Goal: Task Accomplishment & Management: Use online tool/utility

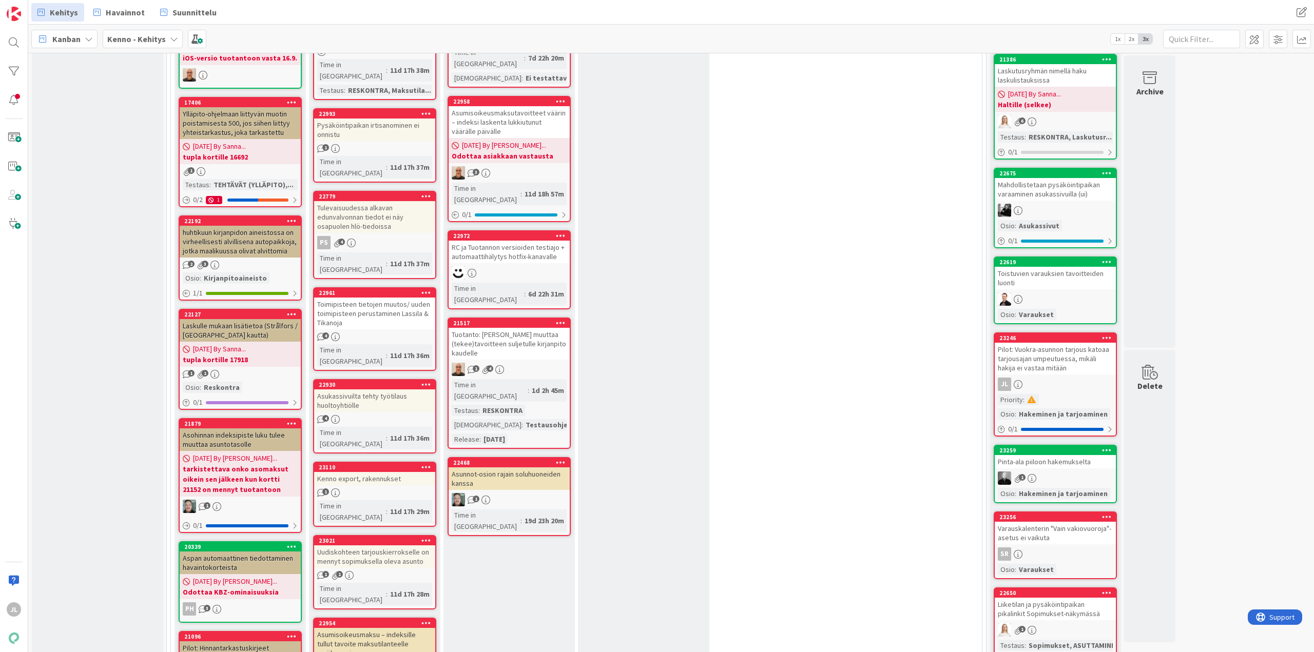
scroll to position [154, 0]
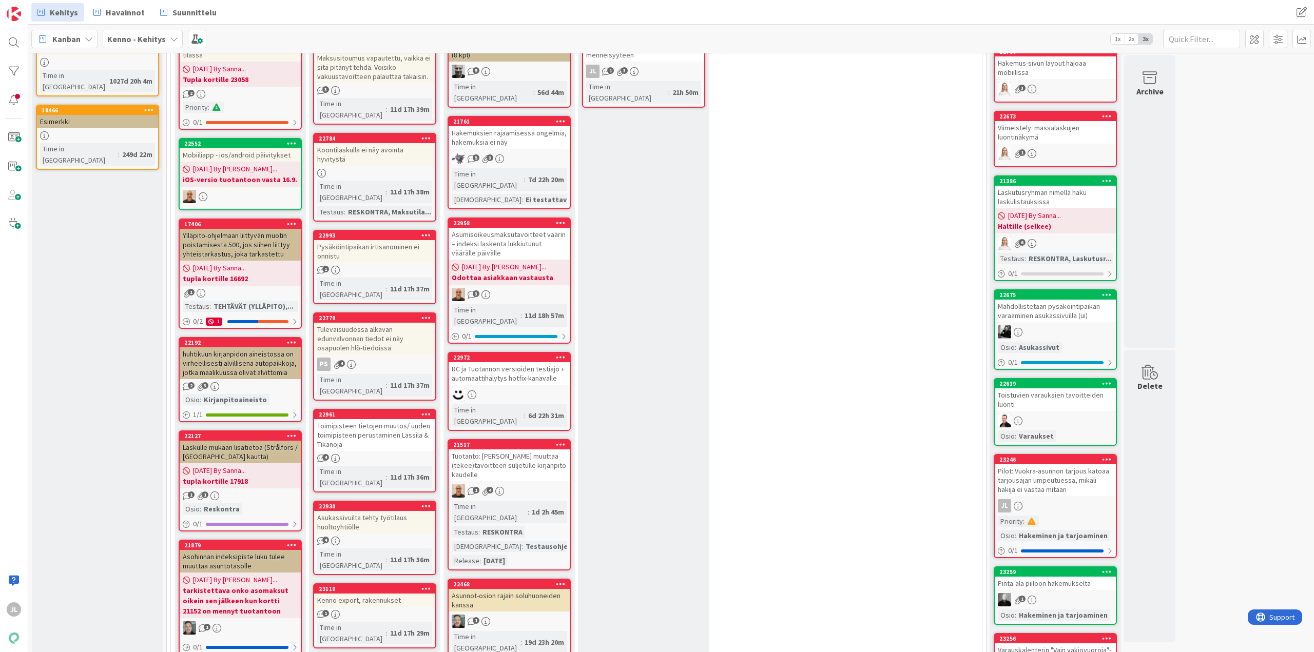
click at [403, 240] on div "Pysäköintipaikan irtisanominen ei onnistu" at bounding box center [374, 251] width 121 height 23
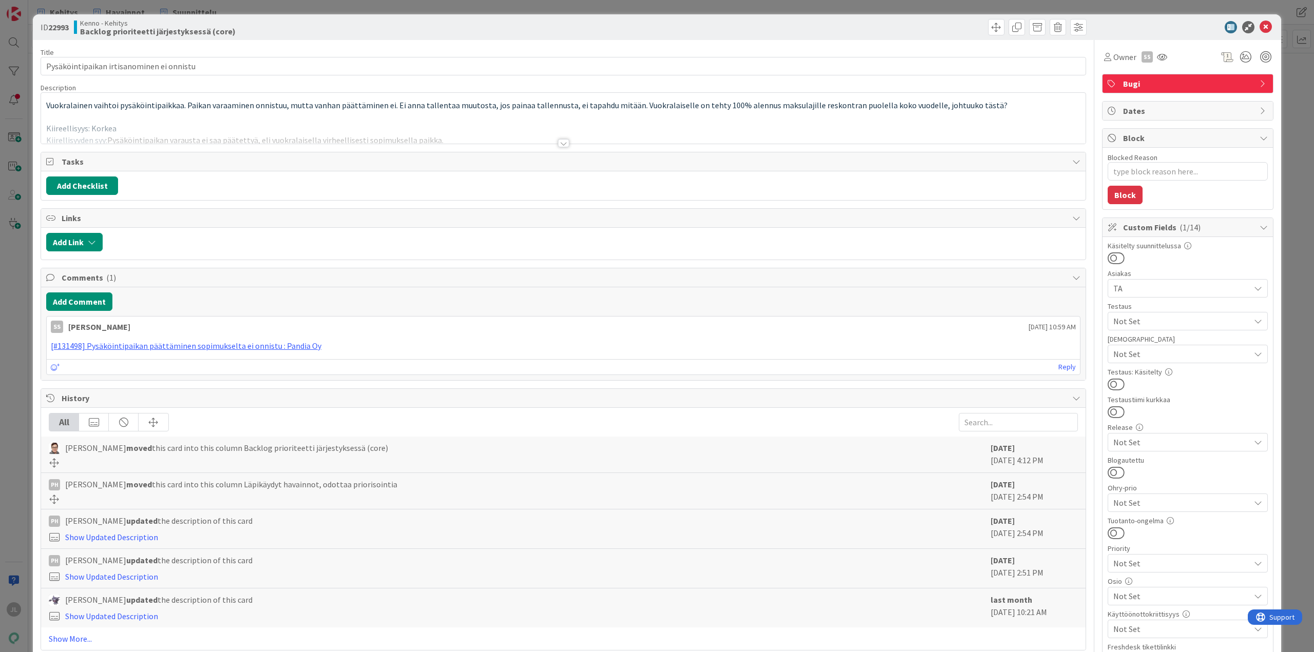
click at [429, 123] on div at bounding box center [563, 131] width 1045 height 26
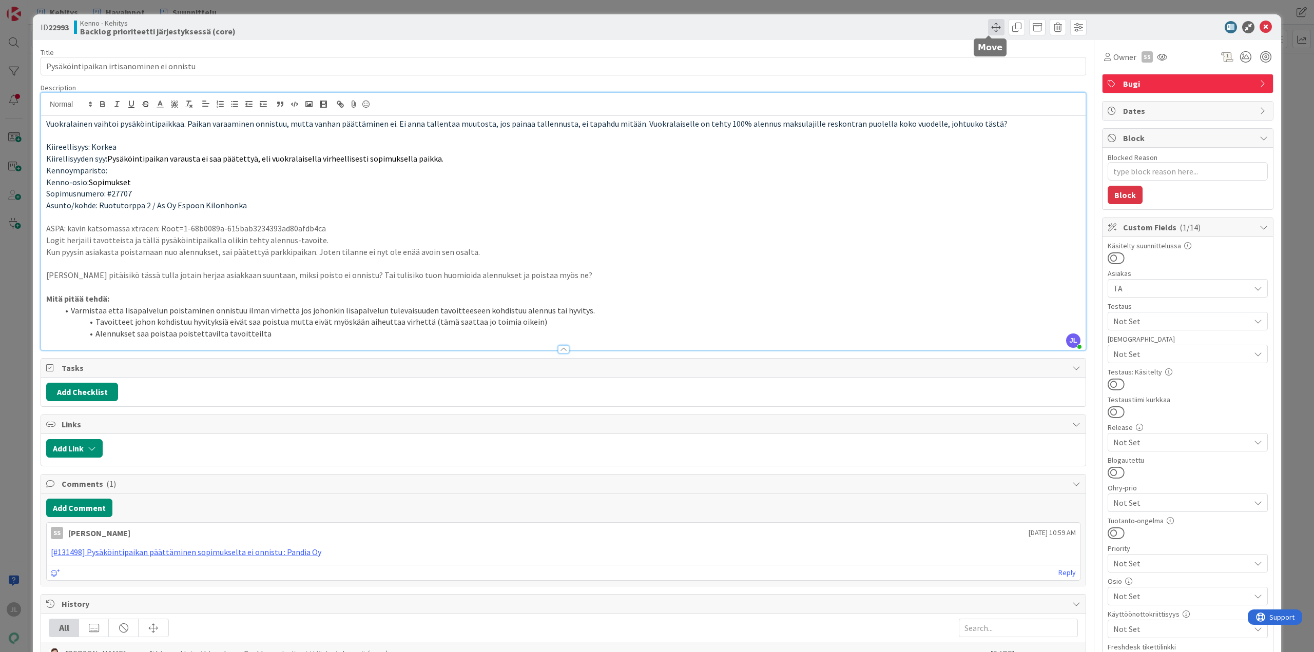
drag, startPoint x: 984, startPoint y: 27, endPoint x: 987, endPoint y: 32, distance: 5.6
click at [988, 27] on span at bounding box center [996, 27] width 16 height 16
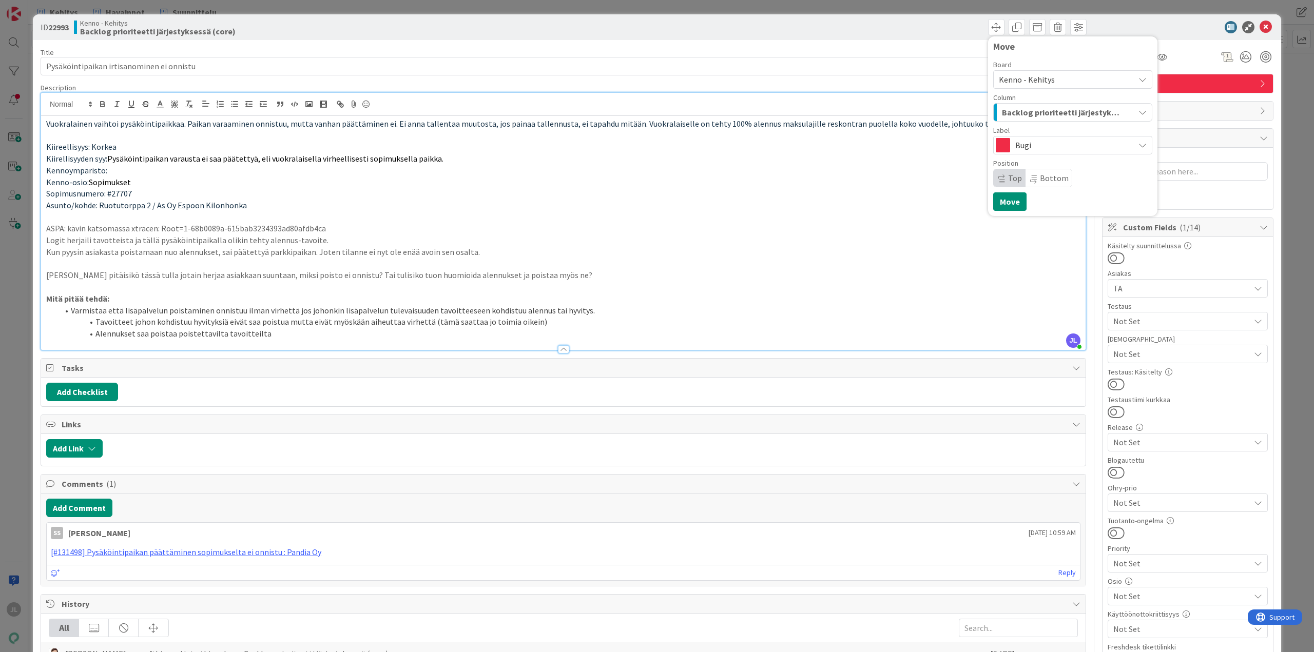
click at [1047, 113] on span "Backlog prioriteetti järjestyksessä (core)" at bounding box center [1061, 112] width 118 height 13
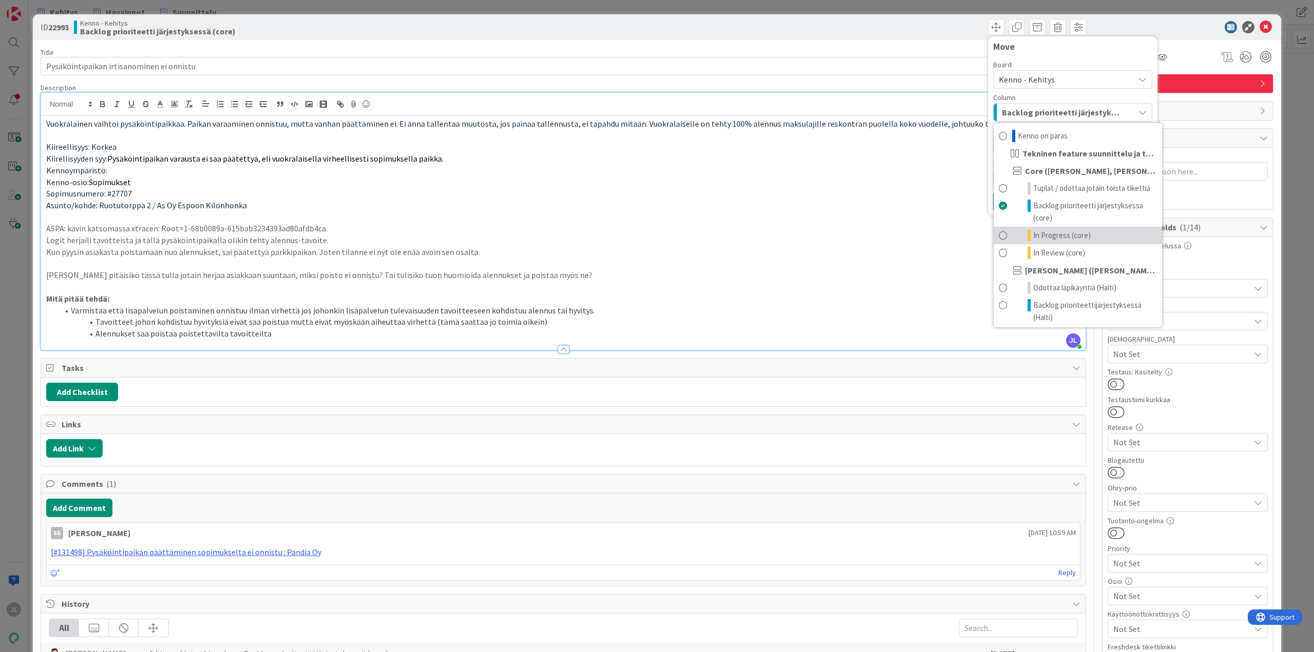
click at [1059, 228] on link "In Progress (core)" at bounding box center [1078, 235] width 168 height 17
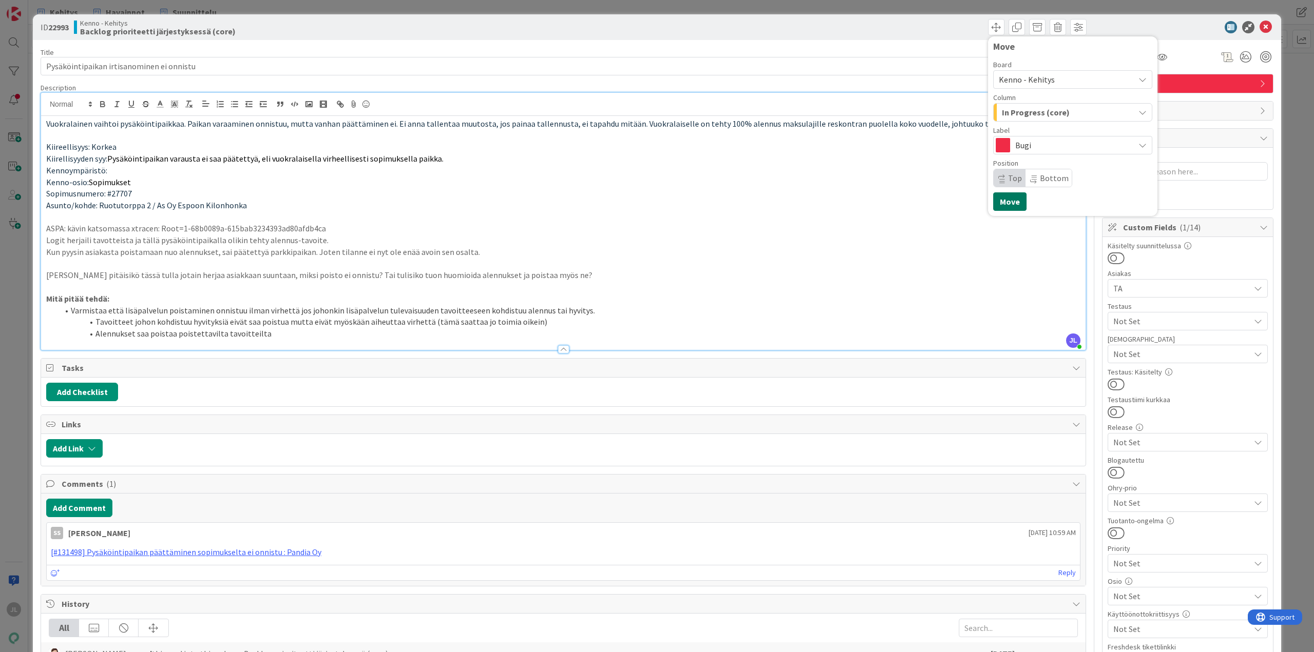
drag, startPoint x: 1014, startPoint y: 205, endPoint x: 761, endPoint y: 134, distance: 262.6
click at [1014, 205] on button "Move" at bounding box center [1009, 201] width 33 height 18
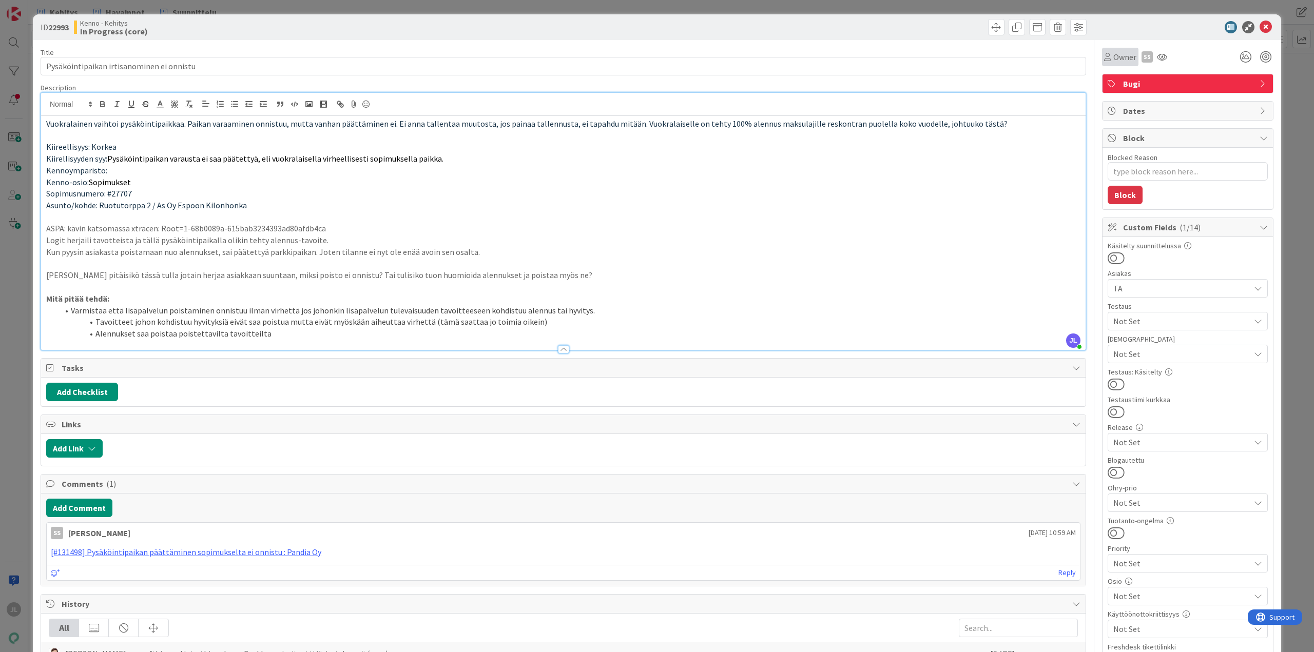
click at [1104, 60] on div "Owner" at bounding box center [1120, 57] width 32 height 12
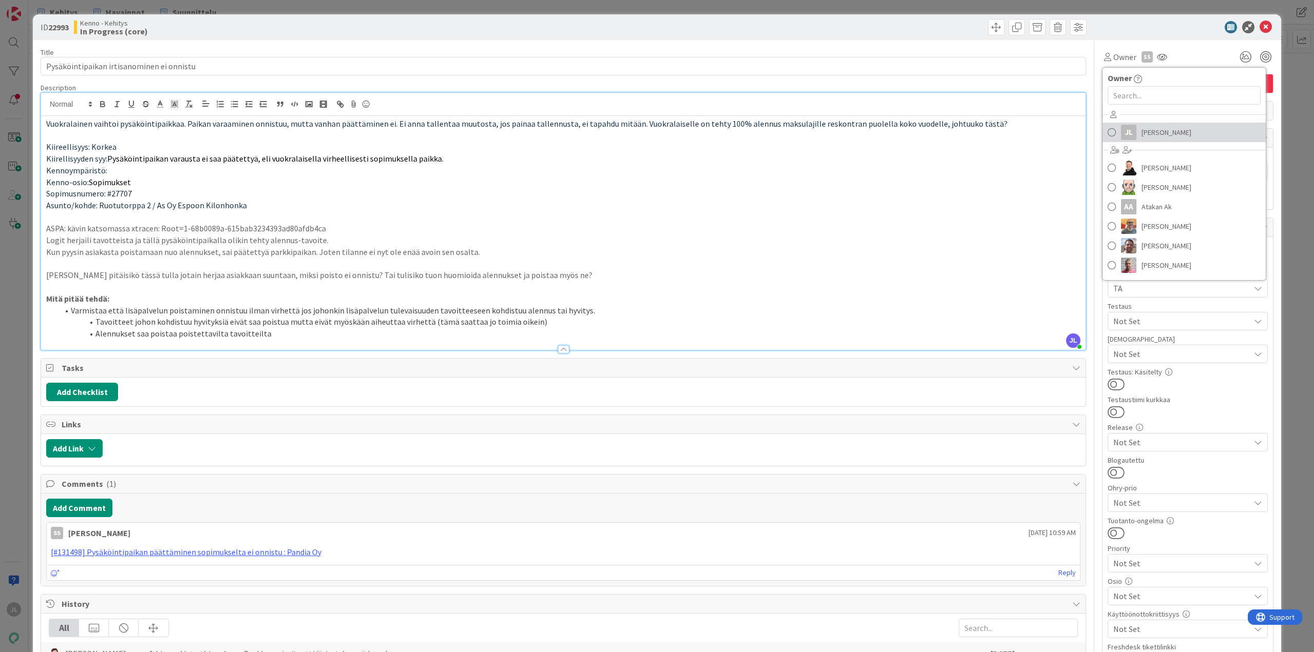
click at [1148, 130] on span "[PERSON_NAME]" at bounding box center [1167, 132] width 50 height 15
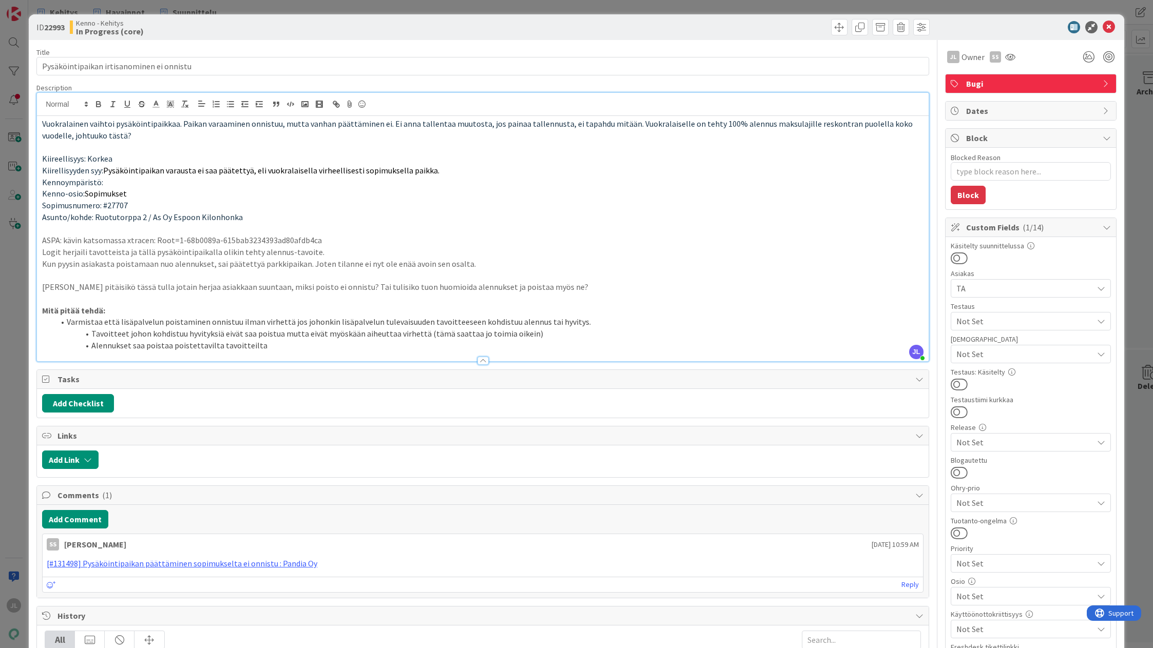
drag, startPoint x: 52, startPoint y: 317, endPoint x: 102, endPoint y: 321, distance: 50.0
click at [52, 317] on ol "Varmistaa että lisäpalvelun poistaminen onnistuu ilman virhettä jos johonkin li…" at bounding box center [482, 333] width 881 height 35
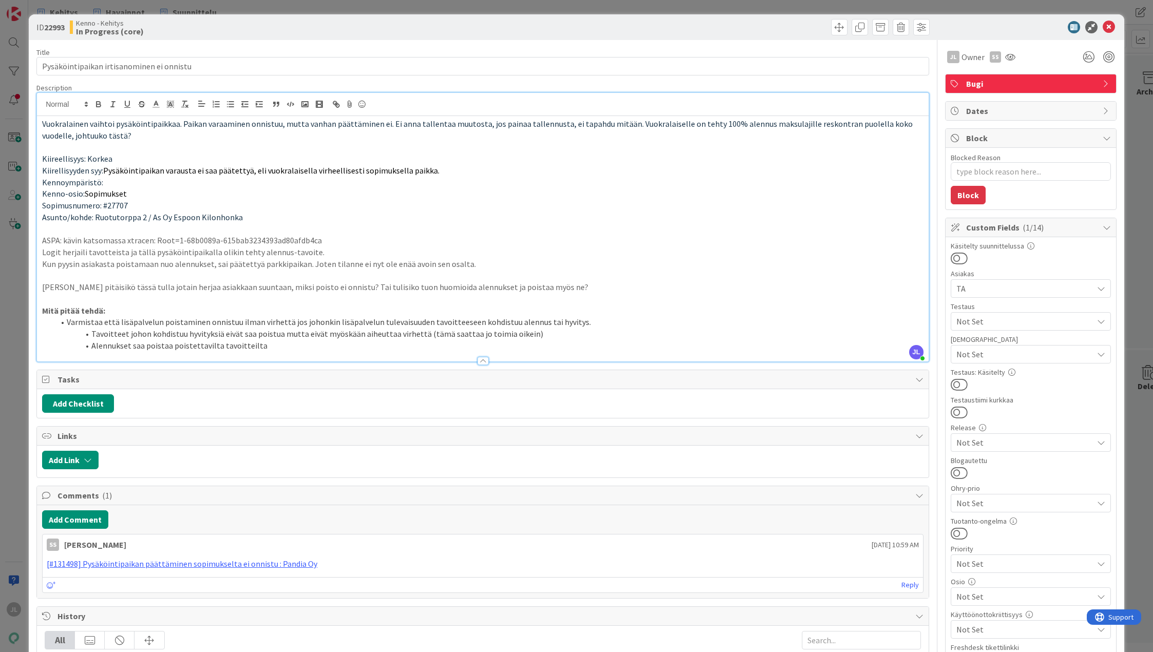
type textarea "x"
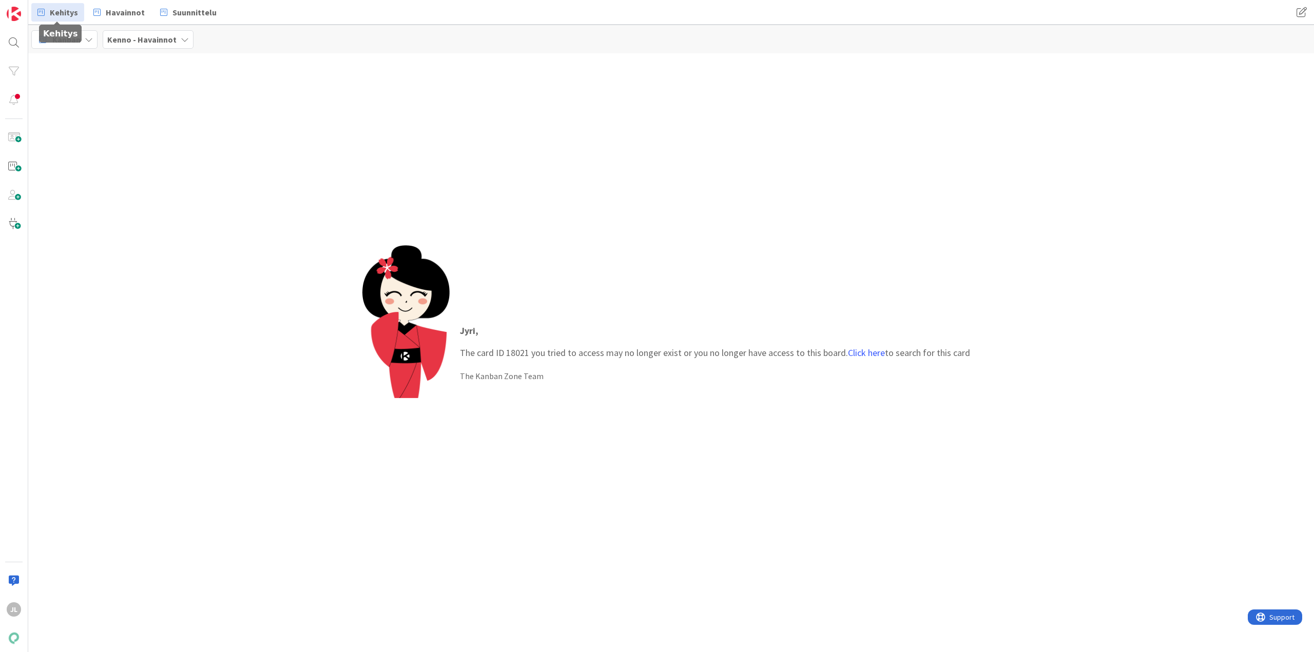
click at [56, 12] on span "Kehitys" at bounding box center [64, 12] width 28 height 12
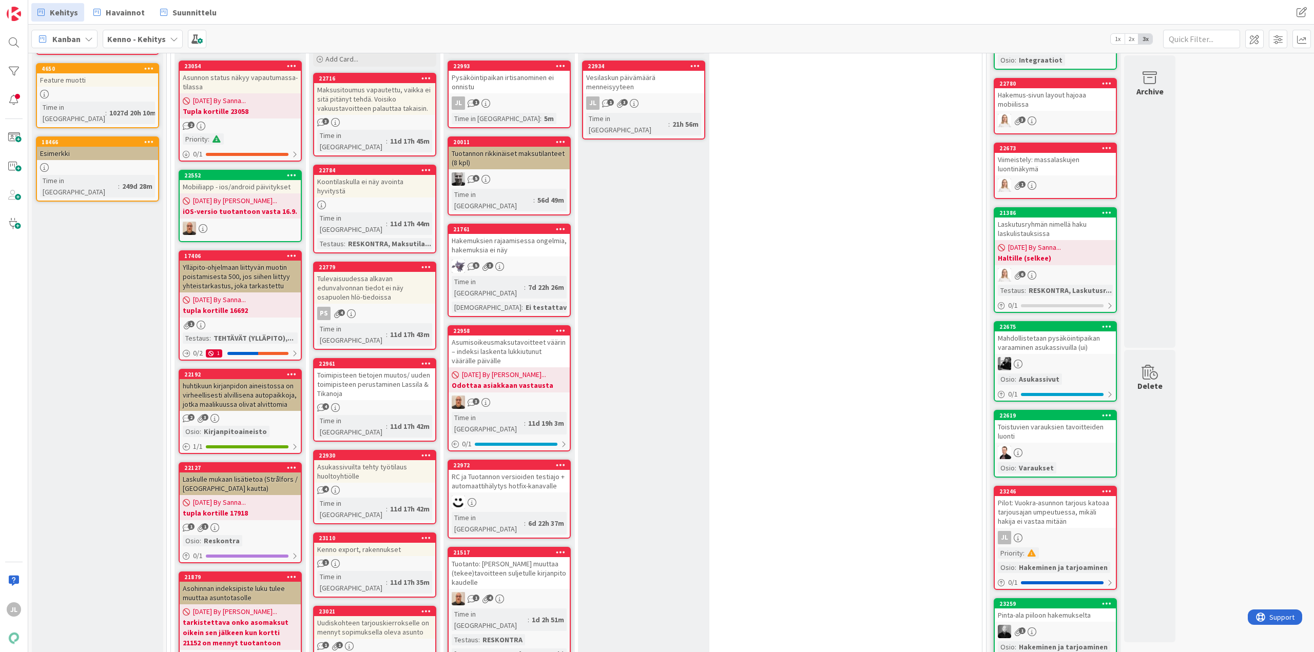
scroll to position [205, 0]
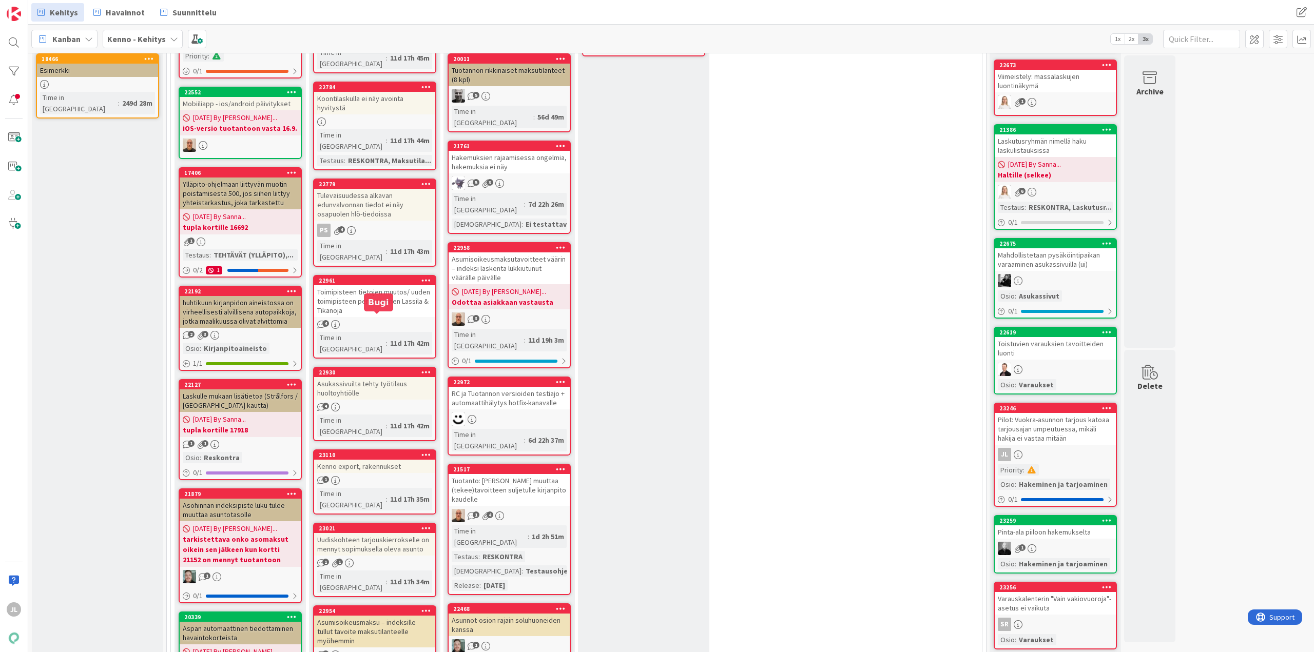
click at [392, 367] on link "22930 Asukassivuilta tehty työtilaus huoltoyhtiölle 4 Time in Column : 11d 17h …" at bounding box center [374, 404] width 123 height 74
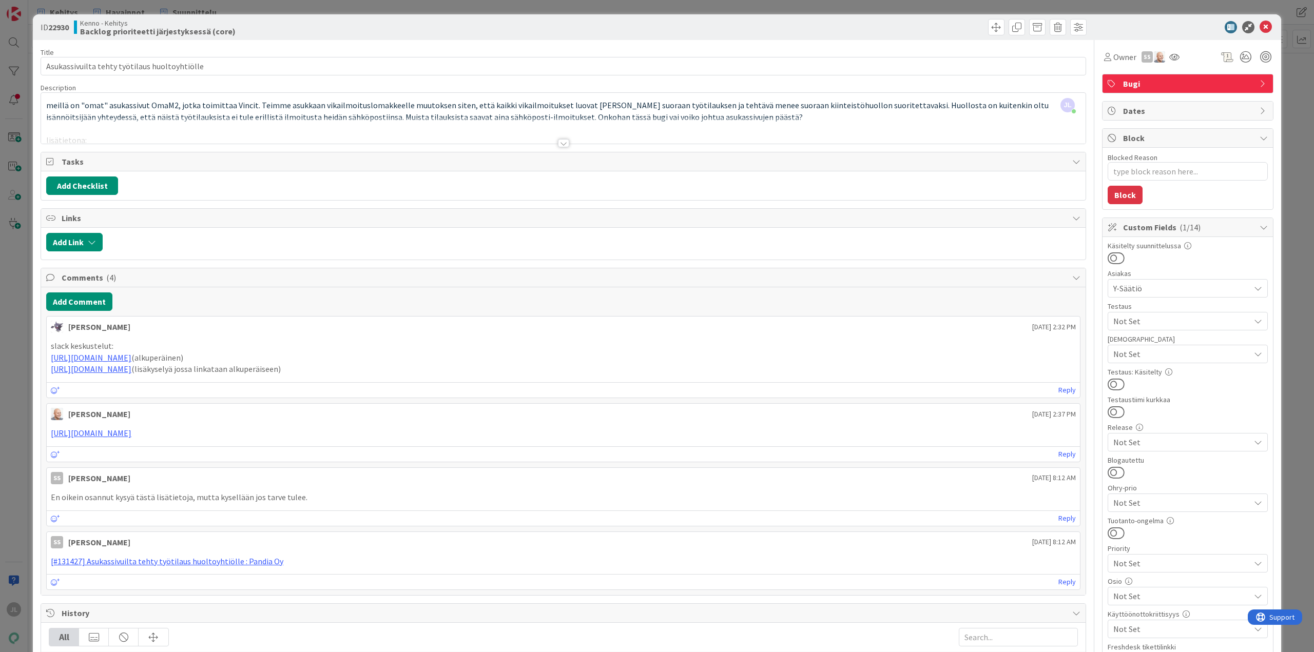
click at [277, 128] on div at bounding box center [563, 131] width 1045 height 26
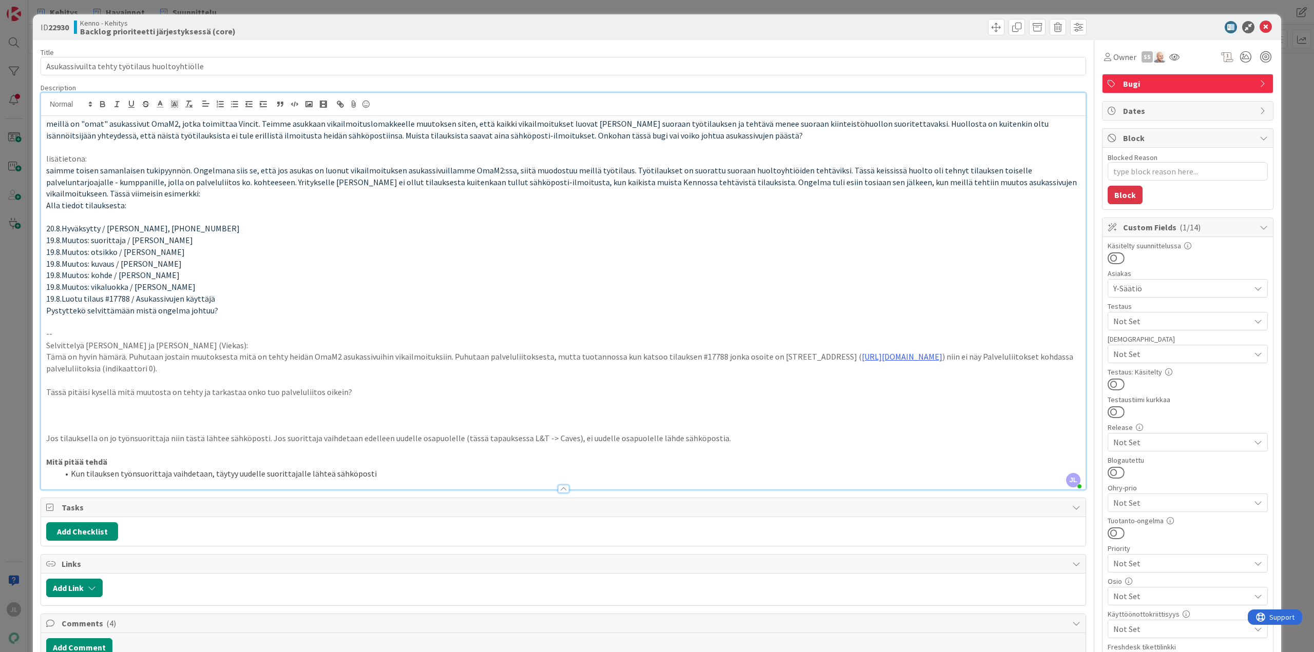
click at [1260, 26] on icon at bounding box center [1266, 27] width 12 height 12
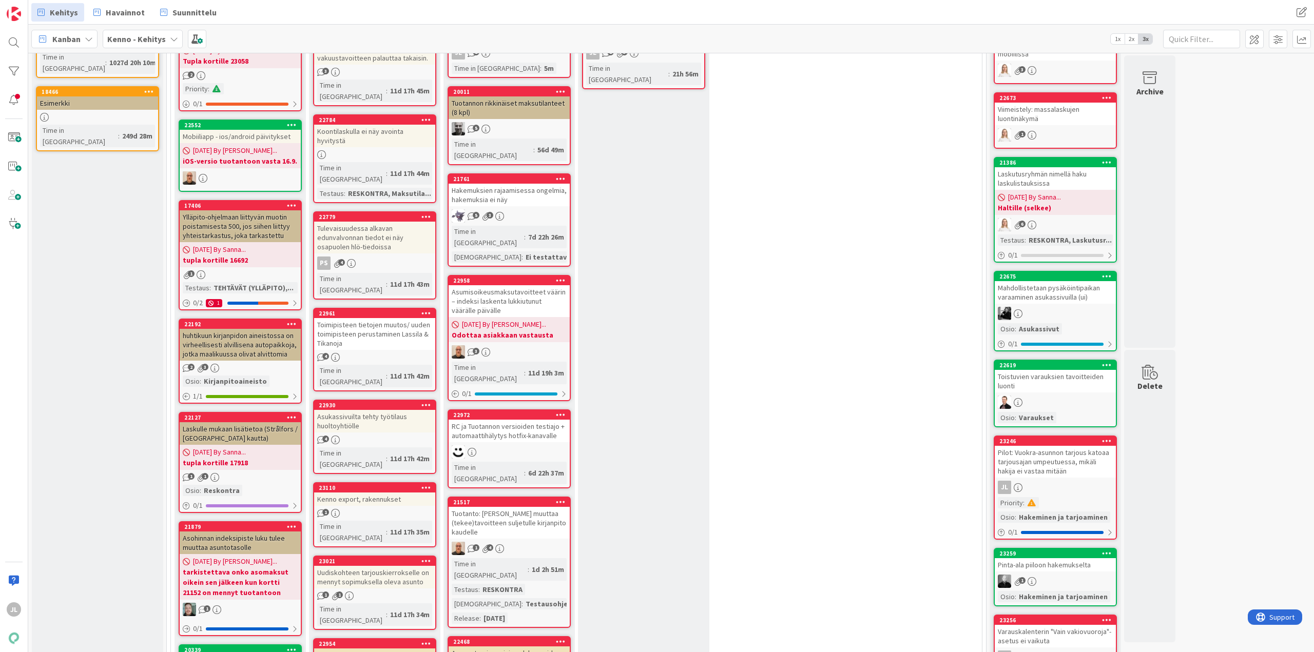
scroll to position [51, 0]
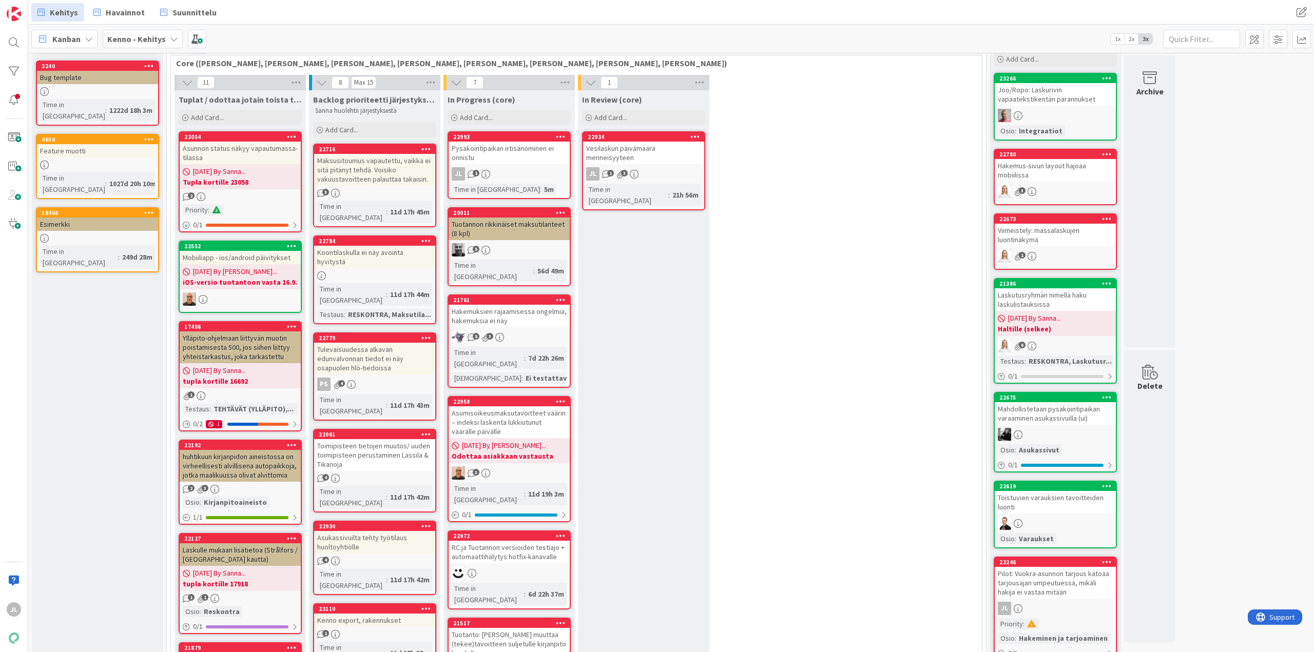
click at [360, 343] on div "Tulevaisuudessa alkavan edunvalvonnan tiedot ei näy osapuolen hlö-tiedoissa" at bounding box center [374, 359] width 121 height 32
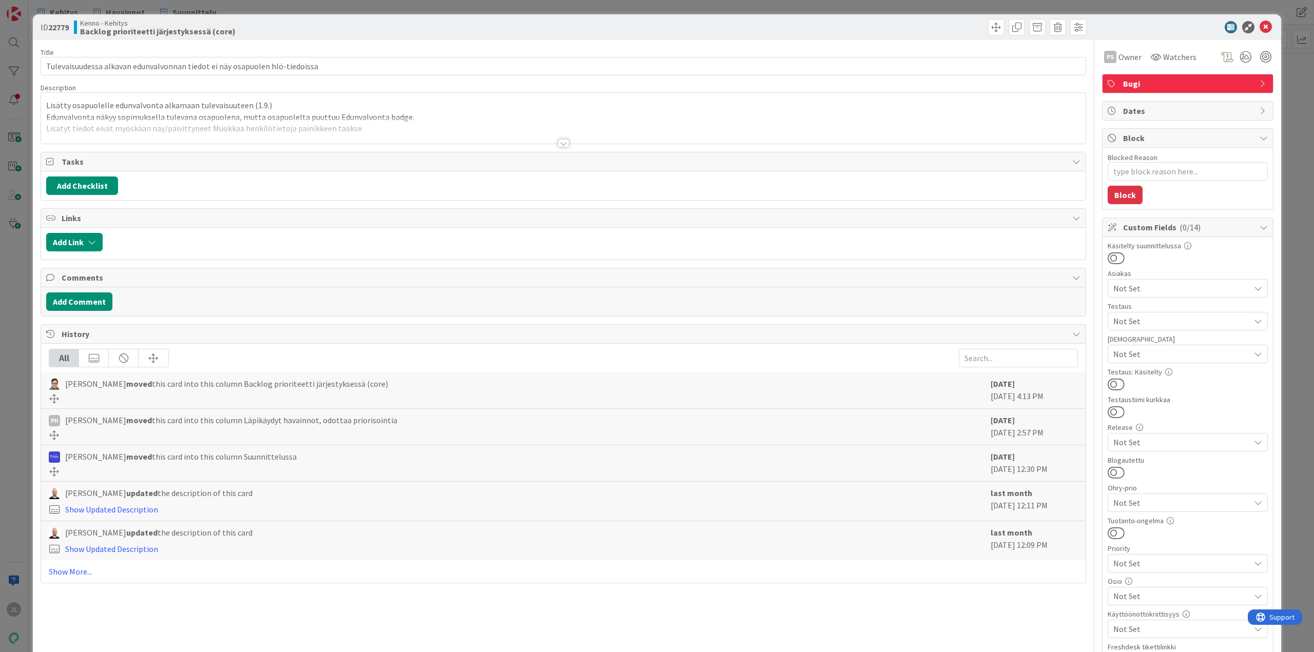
click at [193, 124] on div at bounding box center [563, 131] width 1045 height 26
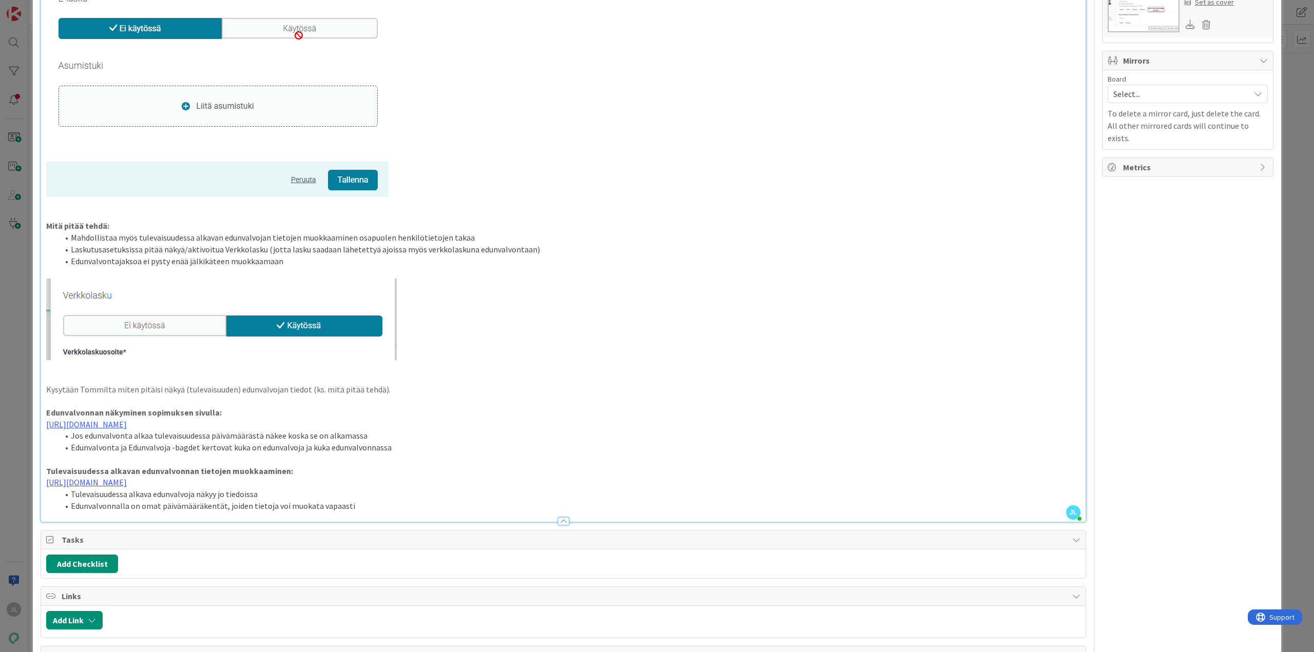
scroll to position [1129, 0]
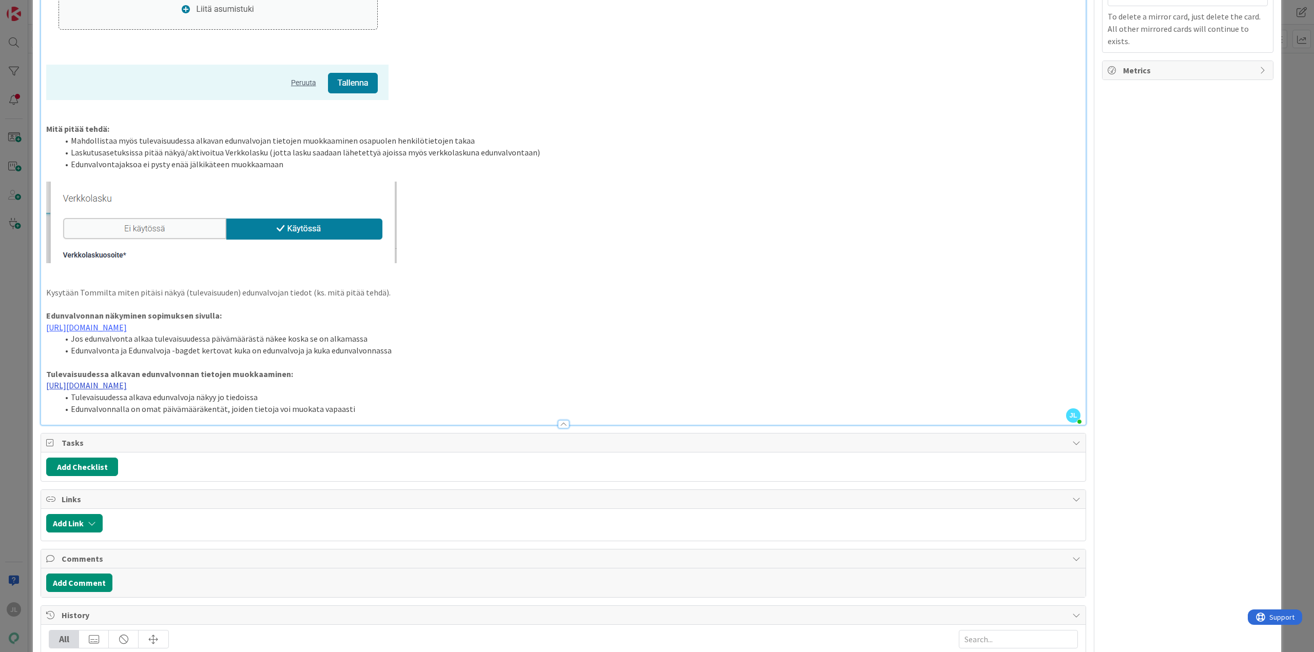
click at [127, 387] on link "https://www.figma.com/proto/0IJ8fGlasErUUd7odgirDN/Sopimushallinta?page-id=0%3A…" at bounding box center [86, 385] width 81 height 10
click at [476, 407] on link "https://www.figma.com/proto/0IJ8fGlasErUUd7odgirDN/Sopimushallinta?content-scal…" at bounding box center [449, 405] width 70 height 13
click at [480, 406] on link "https://www.figma.com/proto/0IJ8fGlasErUUd7odgirDN/Sopimushallinta?content-scal…" at bounding box center [449, 405] width 70 height 13
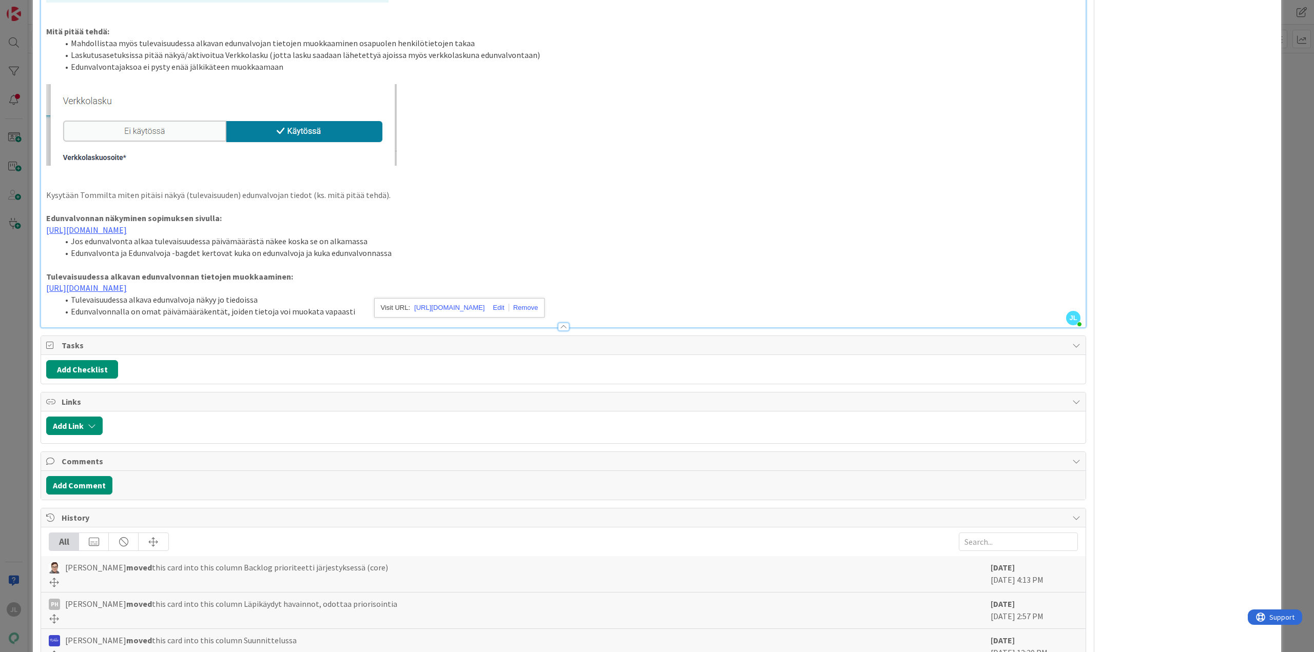
scroll to position [1364, 0]
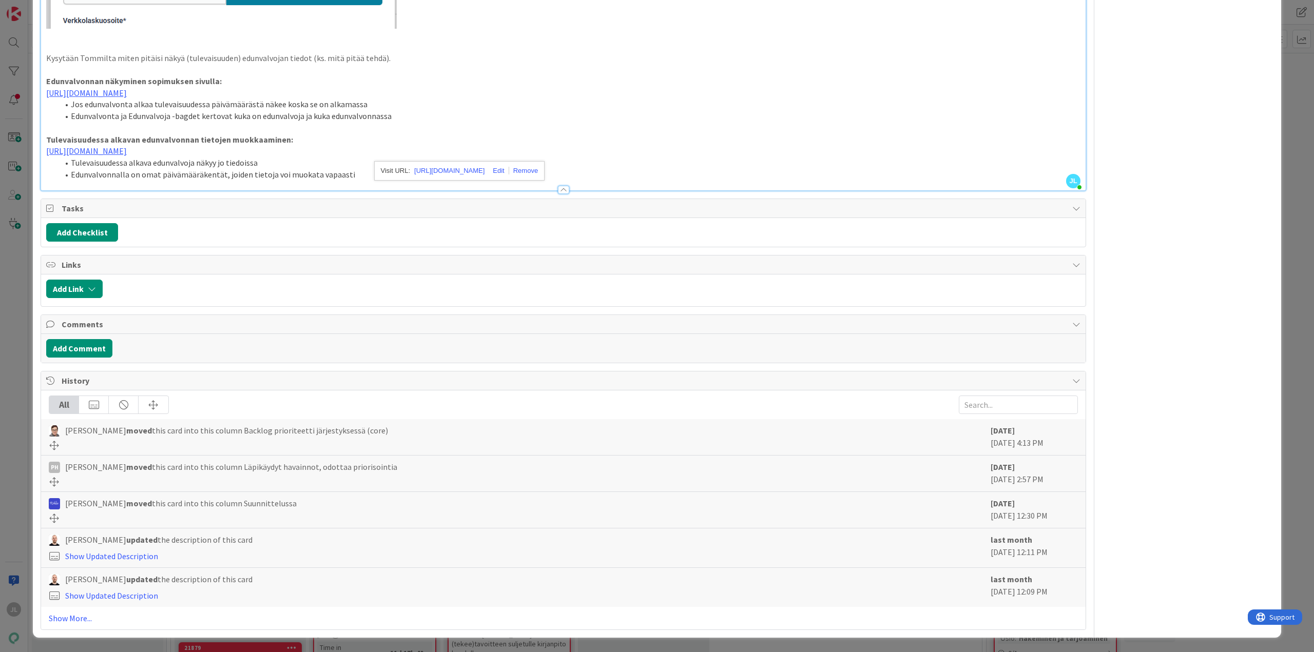
click at [847, 61] on p "Kysytään Tommilta miten pitäisi näkyä (tulevaisuuden) edunvalvojan tiedot (ks. …" at bounding box center [563, 58] width 1034 height 12
click at [127, 148] on link "https://www.figma.com/proto/0IJ8fGlasErUUd7odgirDN/Sopimushallinta?page-id=0%3A…" at bounding box center [86, 151] width 81 height 10
click at [450, 169] on link "https://www.figma.com/proto/0IJ8fGlasErUUd7odgirDN/Sopimushallinta?content-scal…" at bounding box center [449, 170] width 70 height 13
type textarea "x"
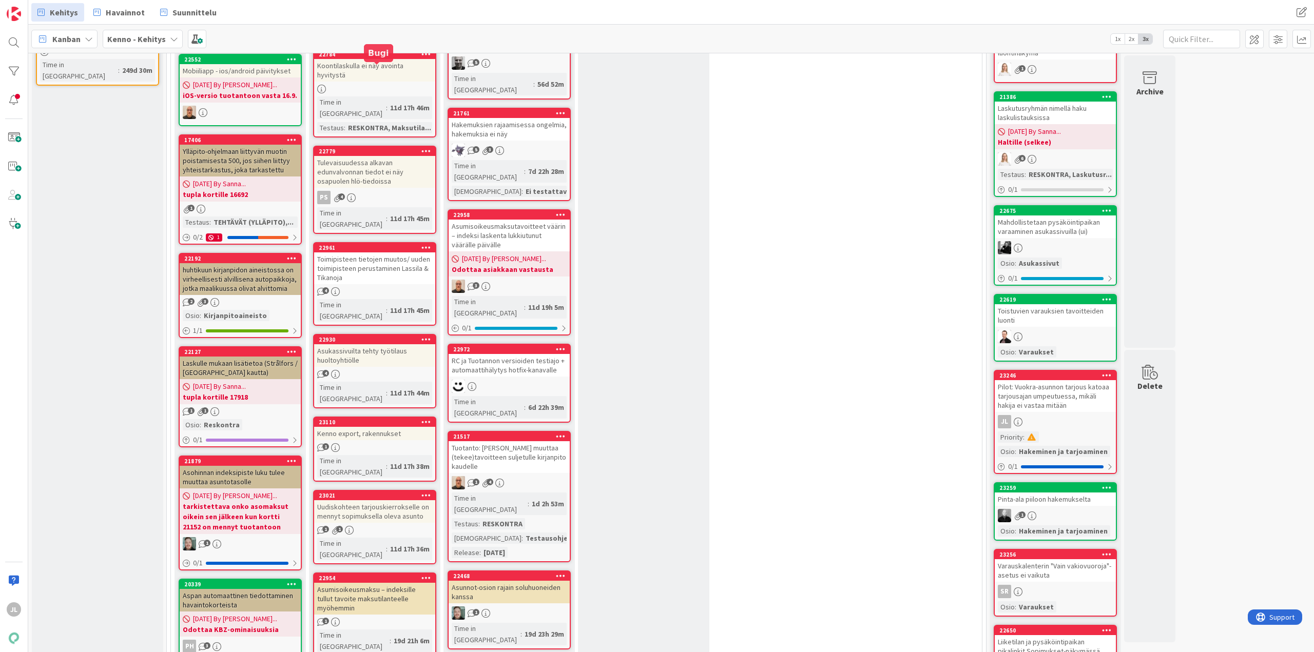
scroll to position [308, 0]
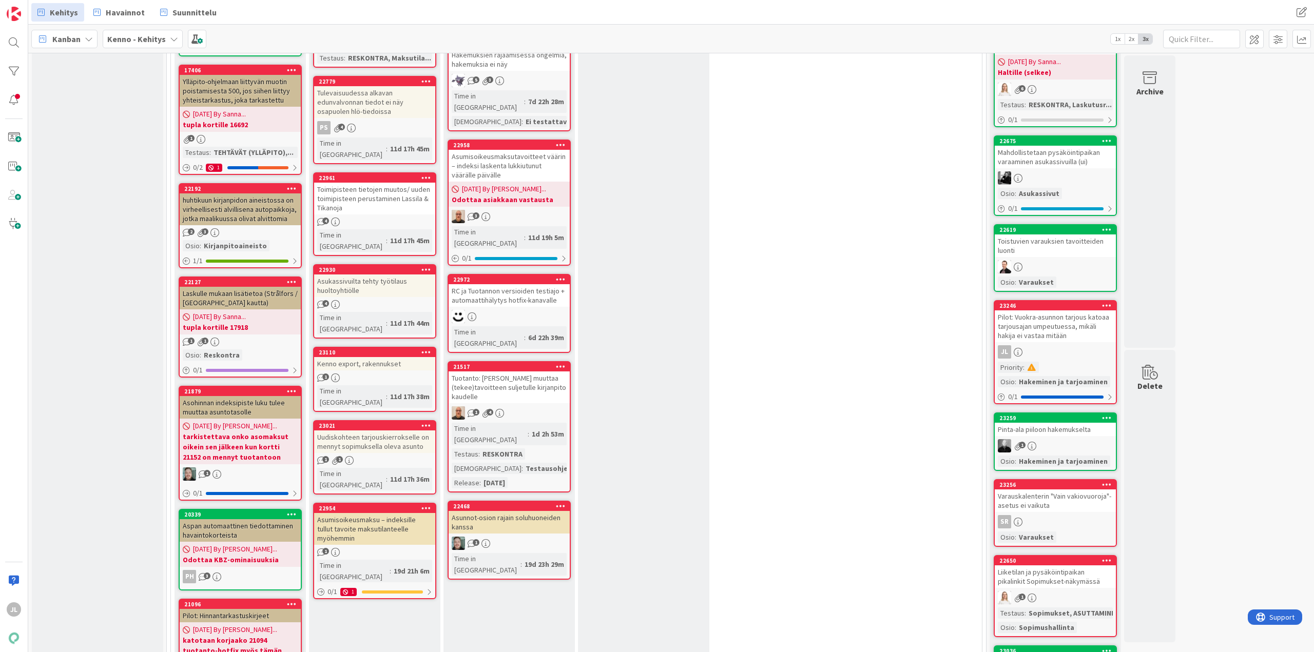
drag, startPoint x: 329, startPoint y: 125, endPoint x: 846, endPoint y: 195, distance: 522.0
click at [846, 195] on div "11 Tuplat / odottaa jotain toista tikettiä Add Card... 23054 Asunnon status näk…" at bounding box center [576, 429] width 807 height 1223
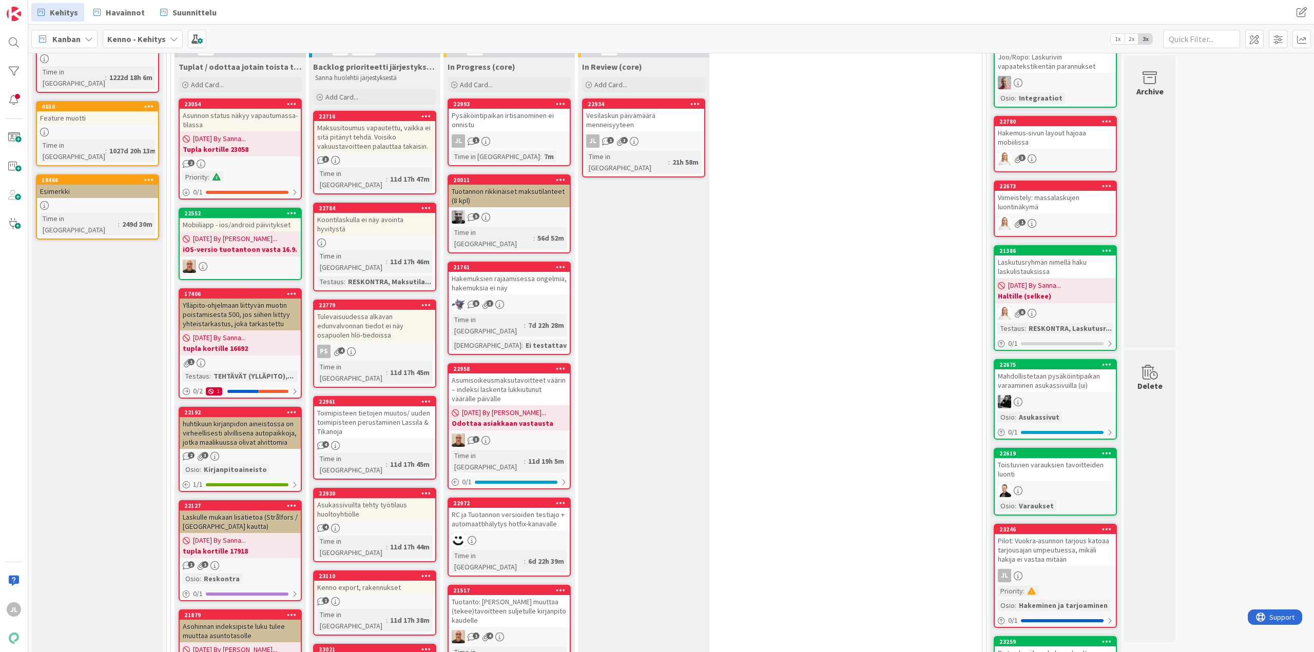
scroll to position [51, 0]
